Goal: Task Accomplishment & Management: Manage account settings

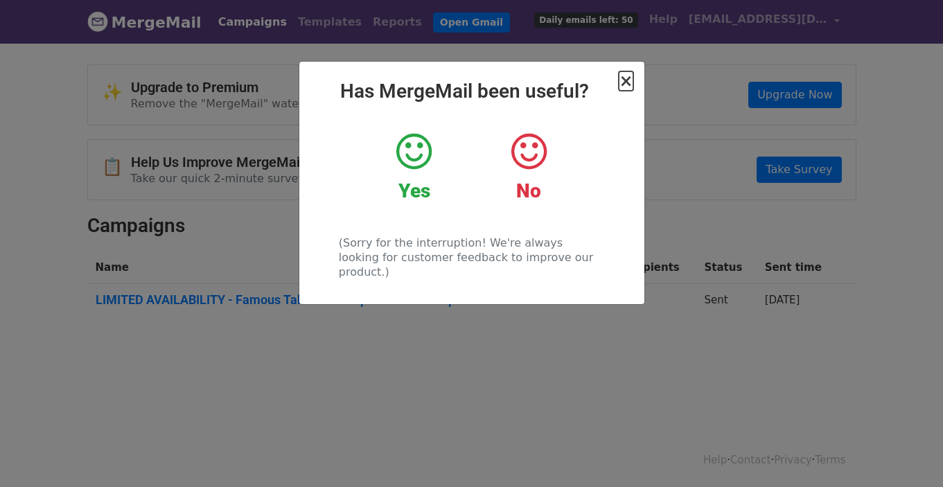
click at [630, 82] on span "×" at bounding box center [626, 80] width 14 height 19
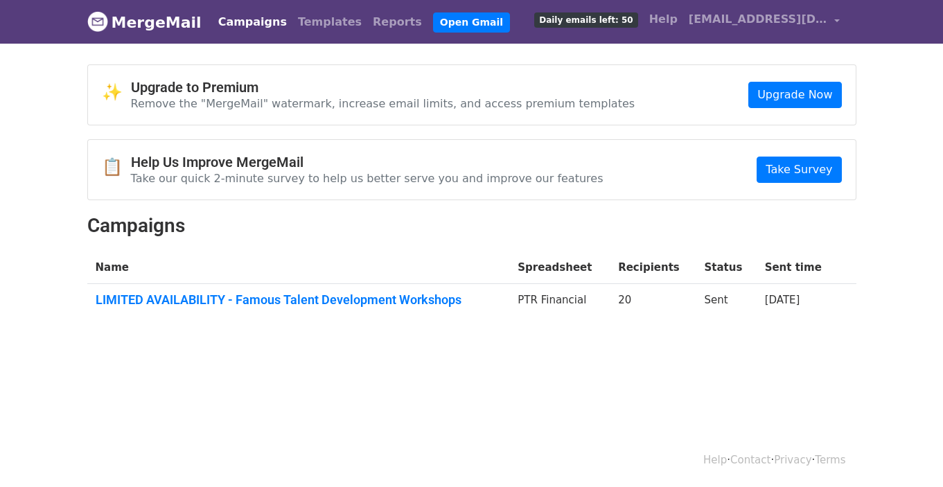
click at [411, 37] on div "Campaigns Templates Reports Open Gmail Daily emails left: 50 Help mayafamoustal…" at bounding box center [526, 22] width 640 height 33
click at [433, 26] on link "Open Gmail" at bounding box center [471, 22] width 77 height 20
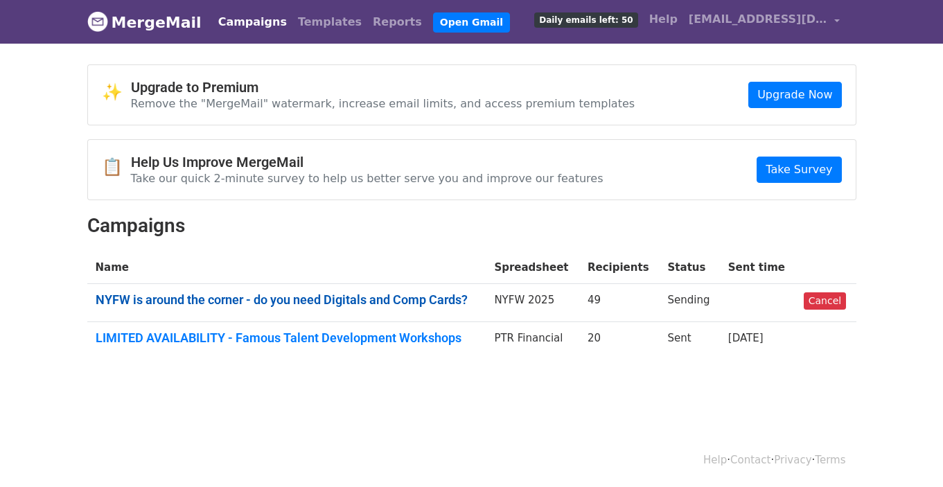
click at [310, 302] on link "NYFW is around the corner - do you need Digitals and Comp Cards?" at bounding box center [287, 299] width 383 height 15
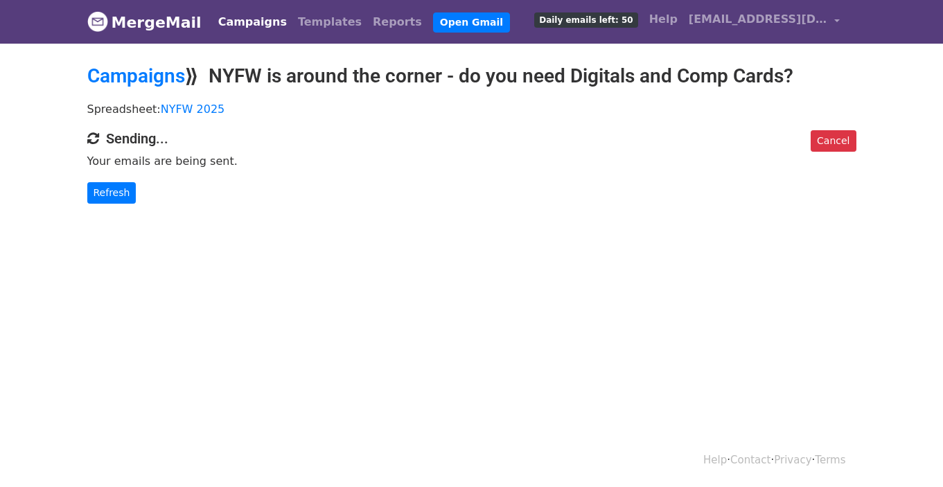
drag, startPoint x: 220, startPoint y: 76, endPoint x: 798, endPoint y: 81, distance: 578.1
click at [798, 81] on h2 "Campaigns ⟫ NYFW is around the corner - do you need Digitals and Comp Cards?" at bounding box center [471, 76] width 769 height 24
copy h2 "NYFW is around the corner - do you need Digitals and Comp Cards?"
click at [837, 150] on div "Cancel" at bounding box center [830, 144] width 52 height 28
click at [837, 143] on link "Cancel" at bounding box center [833, 140] width 45 height 21
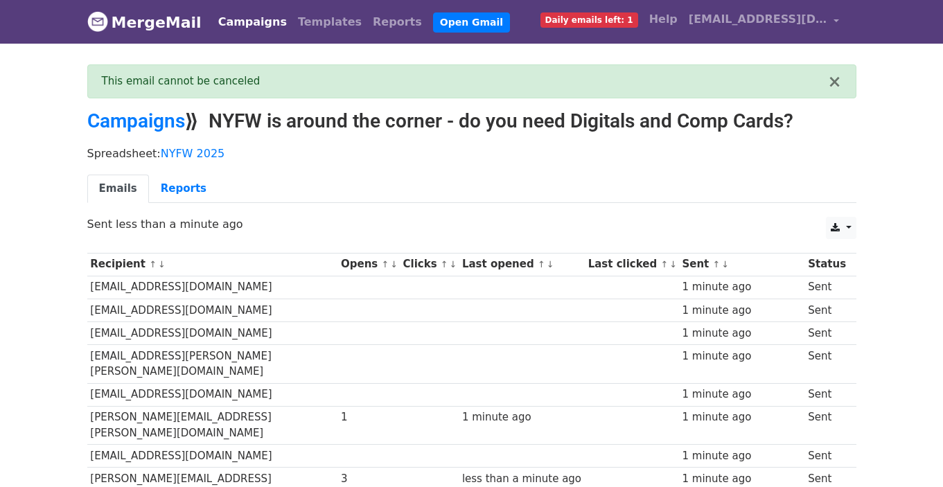
click at [136, 184] on link "Emails" at bounding box center [118, 189] width 62 height 28
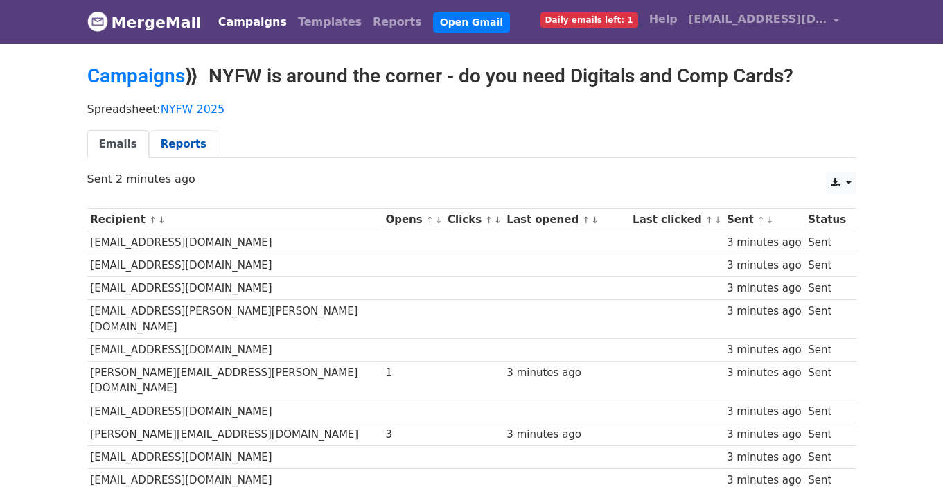
click at [189, 148] on link "Reports" at bounding box center [183, 144] width 69 height 28
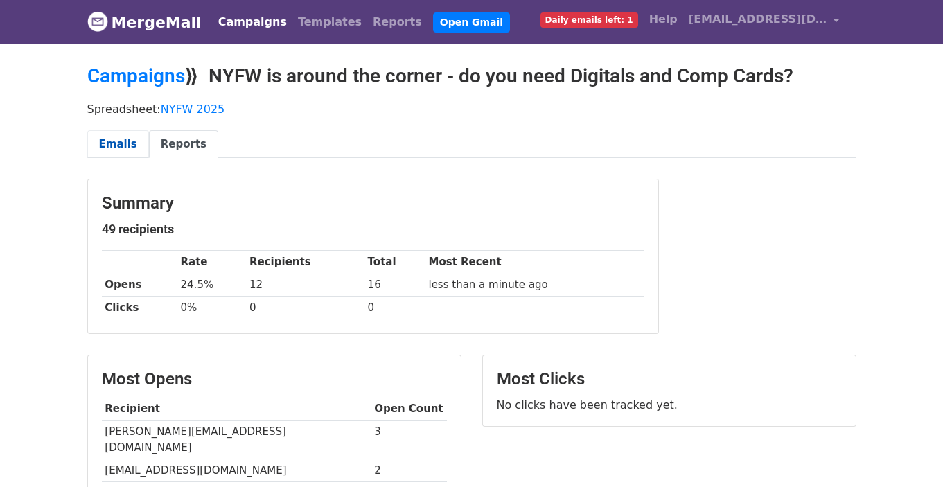
click at [125, 145] on link "Emails" at bounding box center [118, 144] width 62 height 28
